Goal: Information Seeking & Learning: Learn about a topic

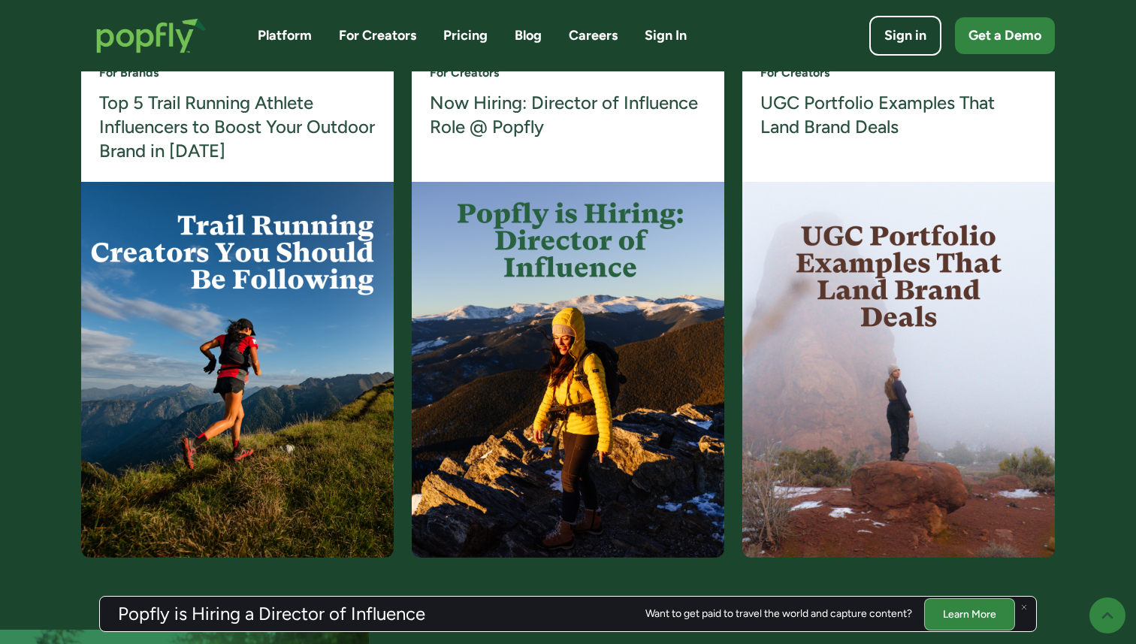
scroll to position [3017, 0]
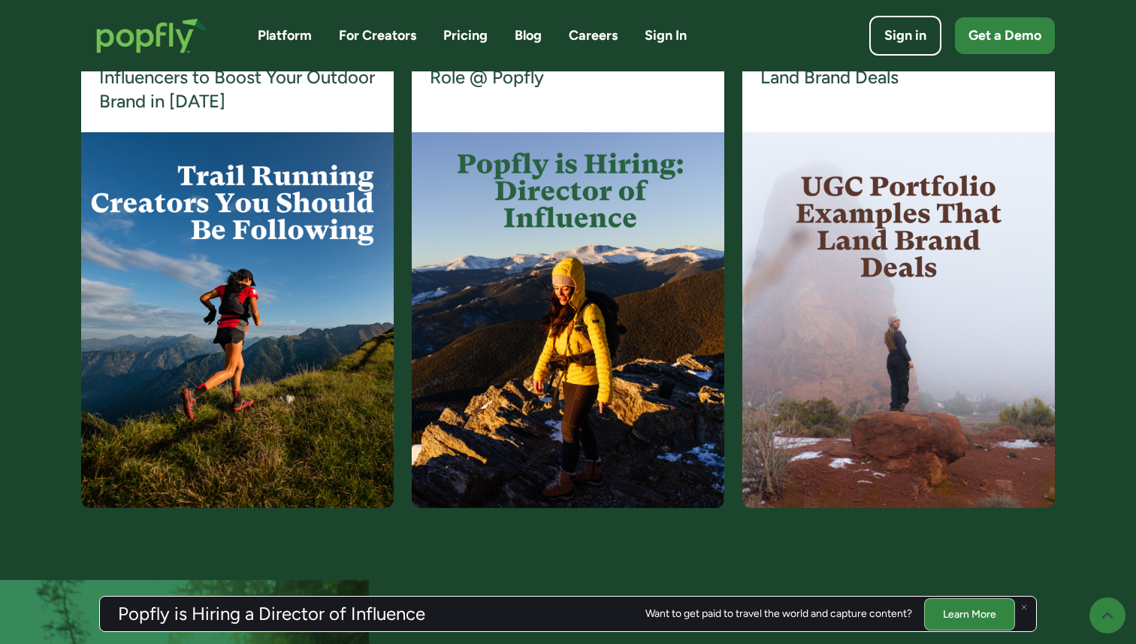
click at [60, 156] on div "A creator platform that goes beyond influencer discovery. For Brands Top 5 Trai…" at bounding box center [568, 244] width 1136 height 672
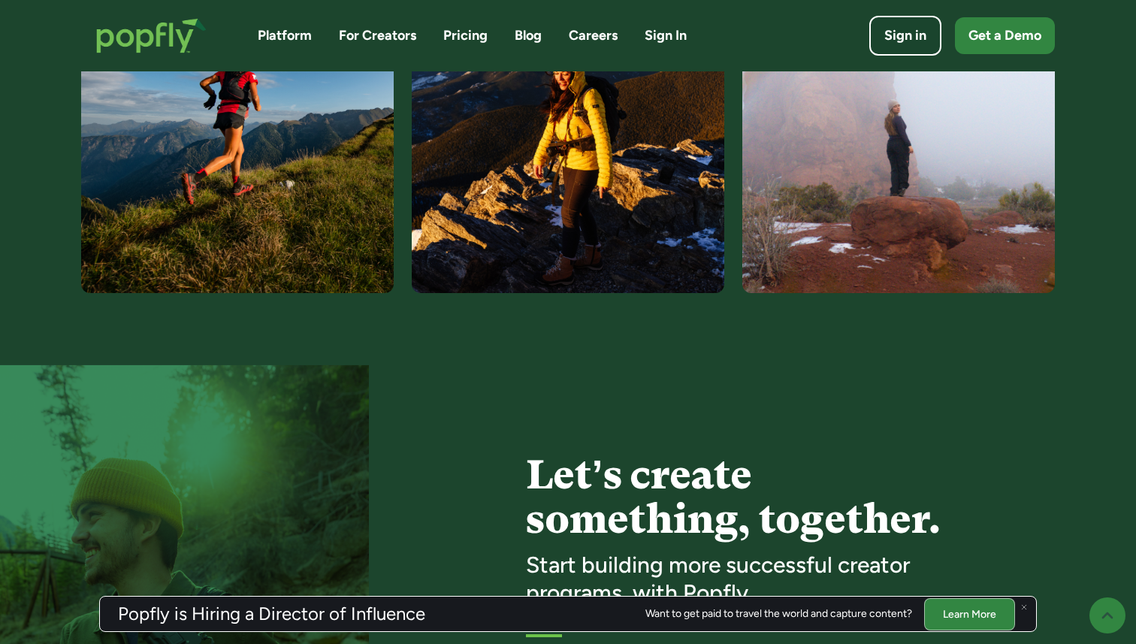
scroll to position [3513, 0]
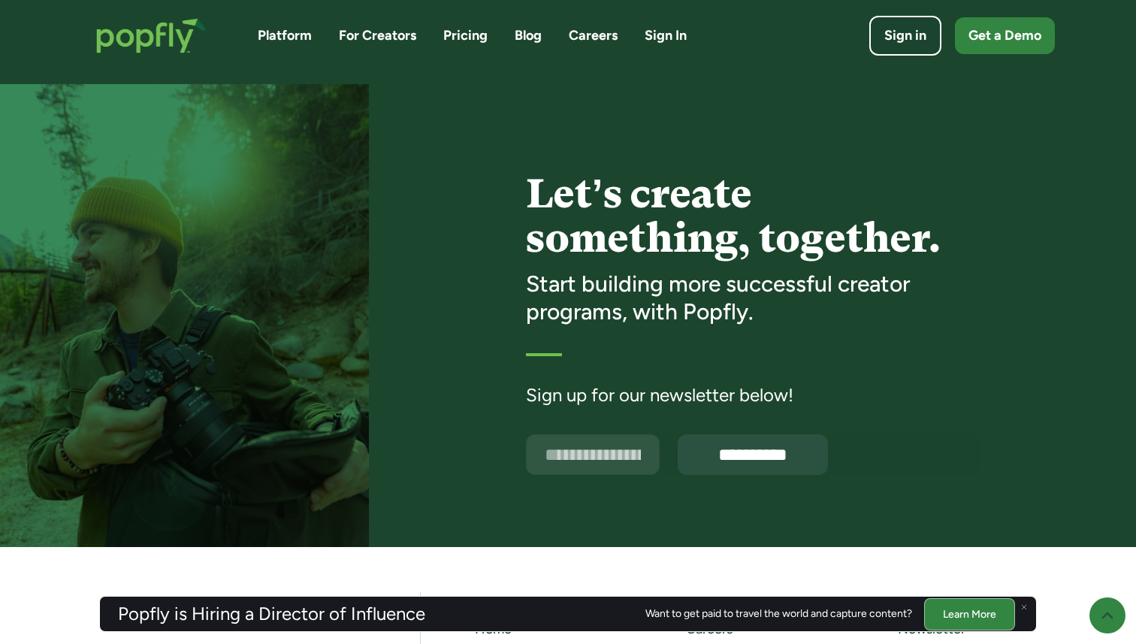
click at [288, 35] on link "Platform" at bounding box center [285, 35] width 54 height 19
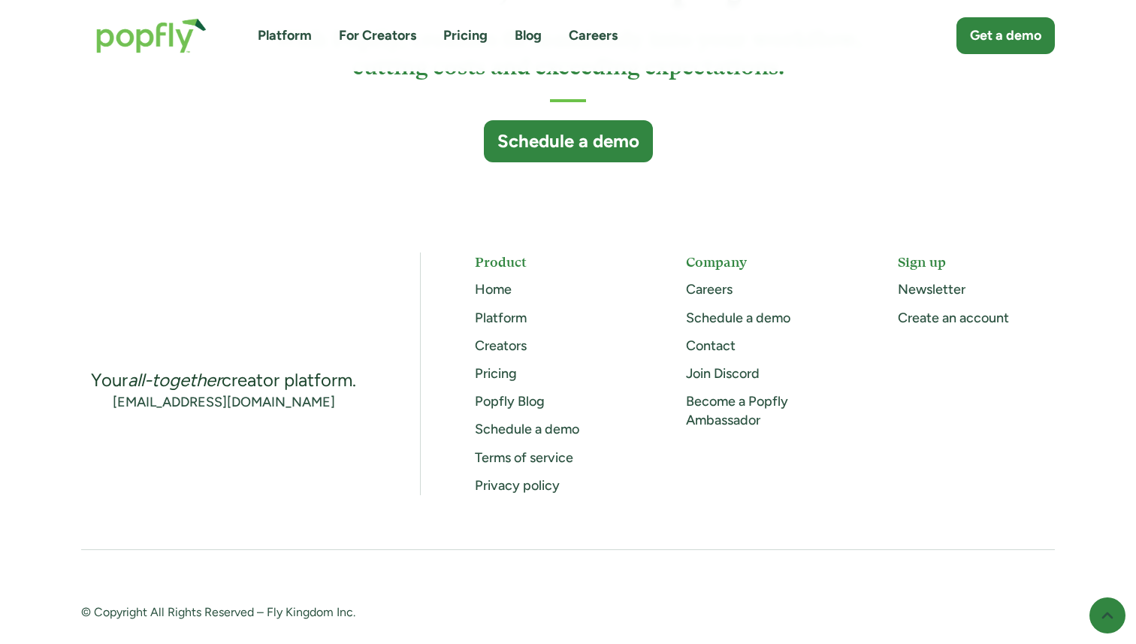
scroll to position [4091, 0]
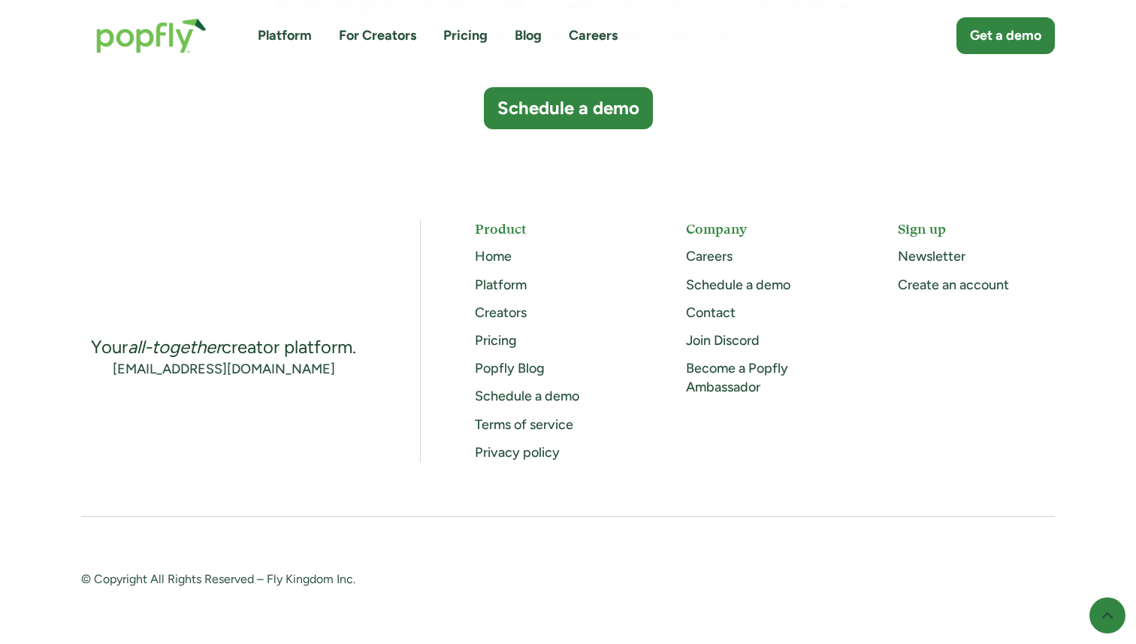
click at [174, 45] on img "home" at bounding box center [151, 35] width 141 height 65
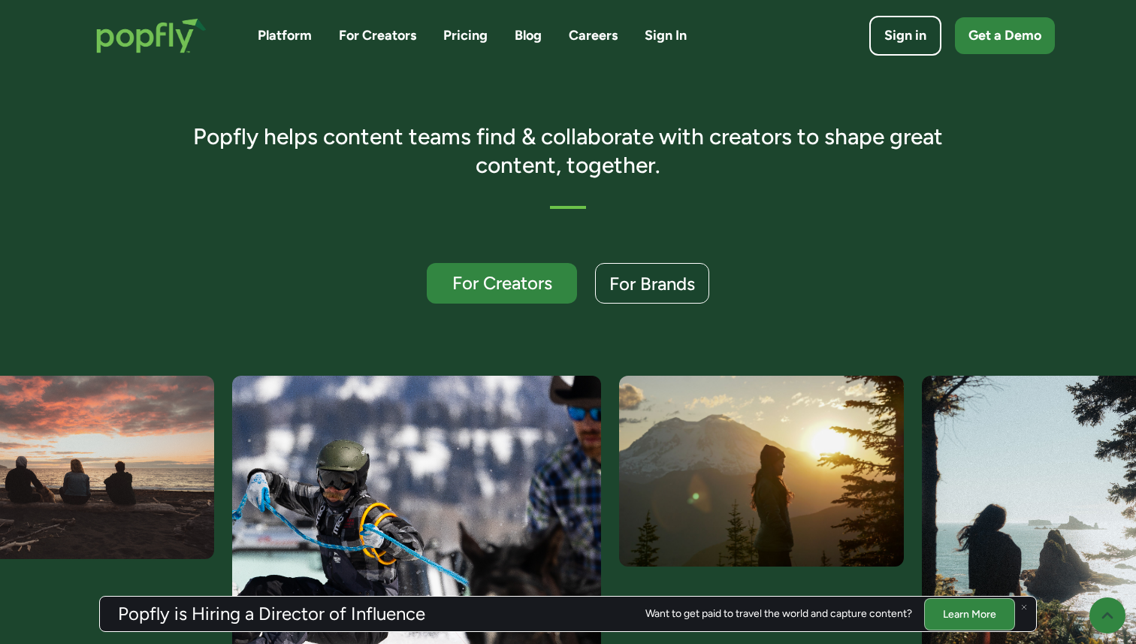
scroll to position [391, 0]
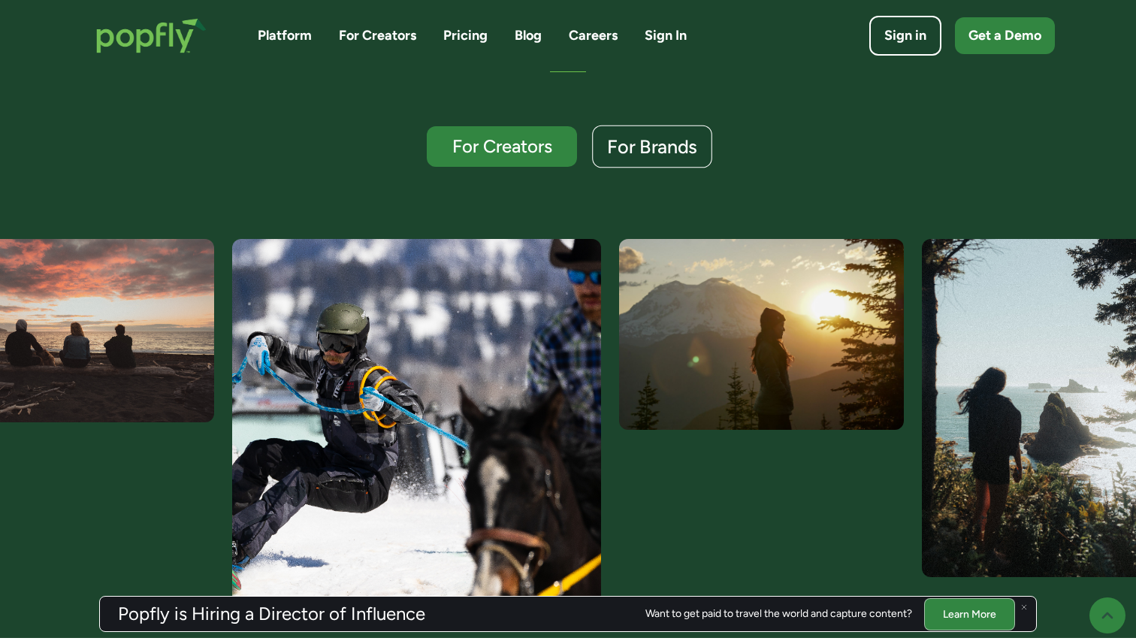
click at [614, 150] on div "For Brands" at bounding box center [652, 148] width 90 height 20
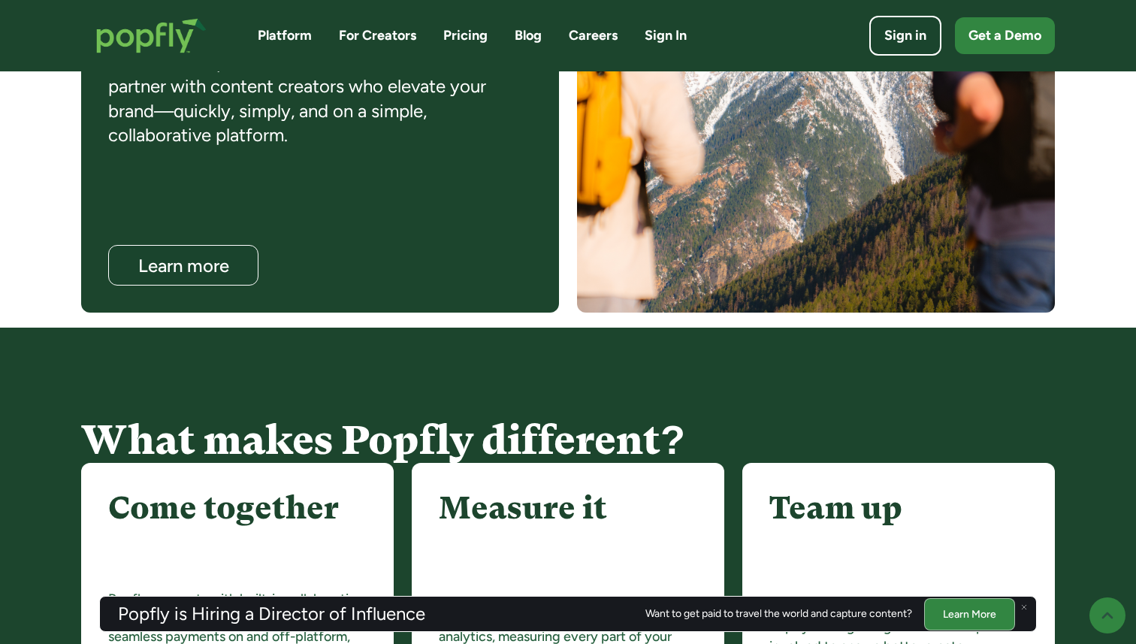
scroll to position [1450, 0]
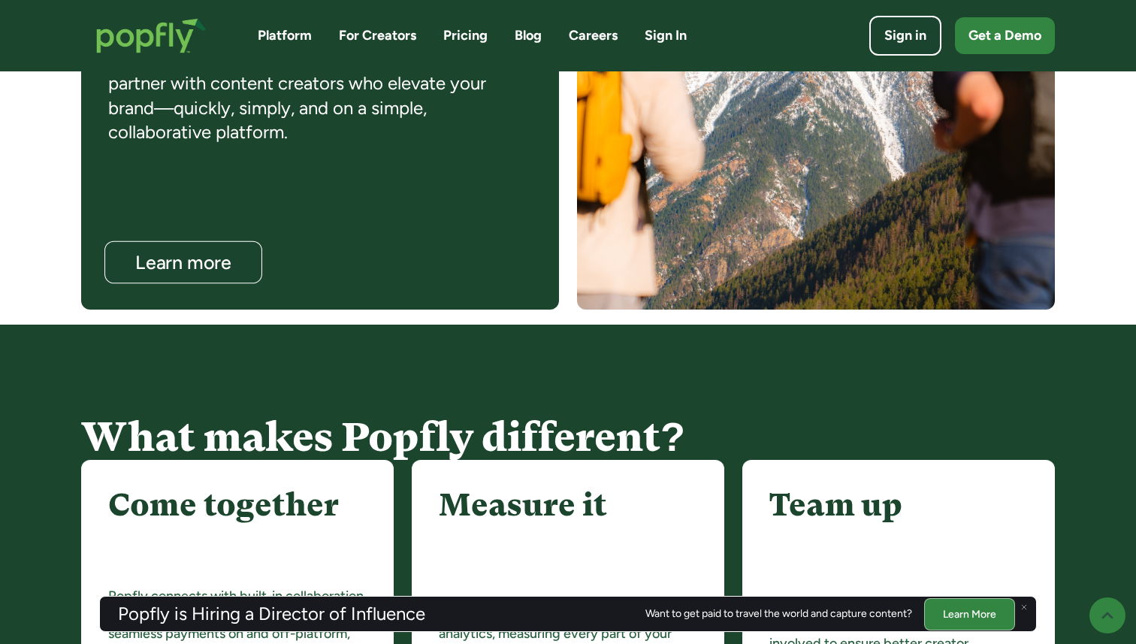
click at [215, 267] on div "Learn more" at bounding box center [183, 263] width 128 height 20
